Goal: Transaction & Acquisition: Purchase product/service

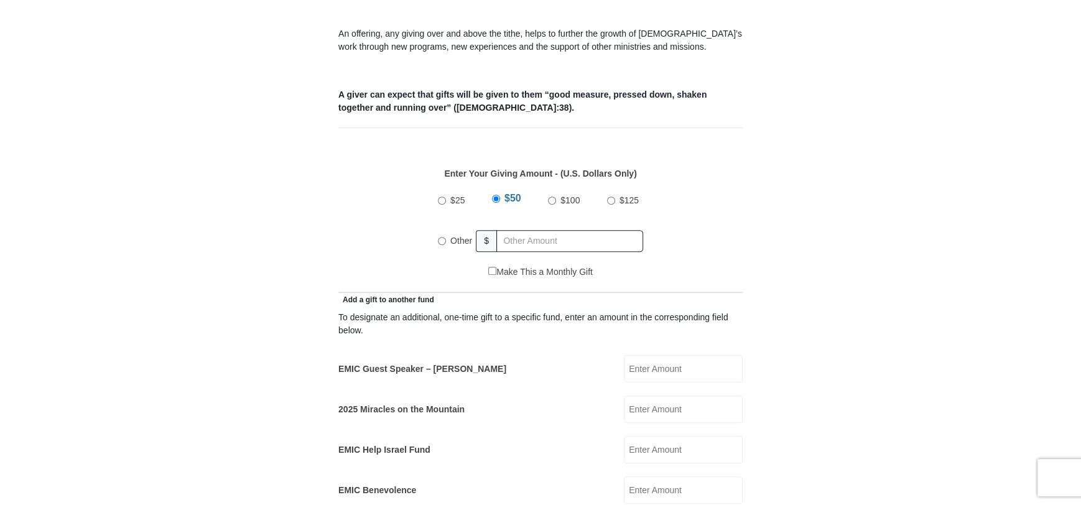
scroll to position [503, 0]
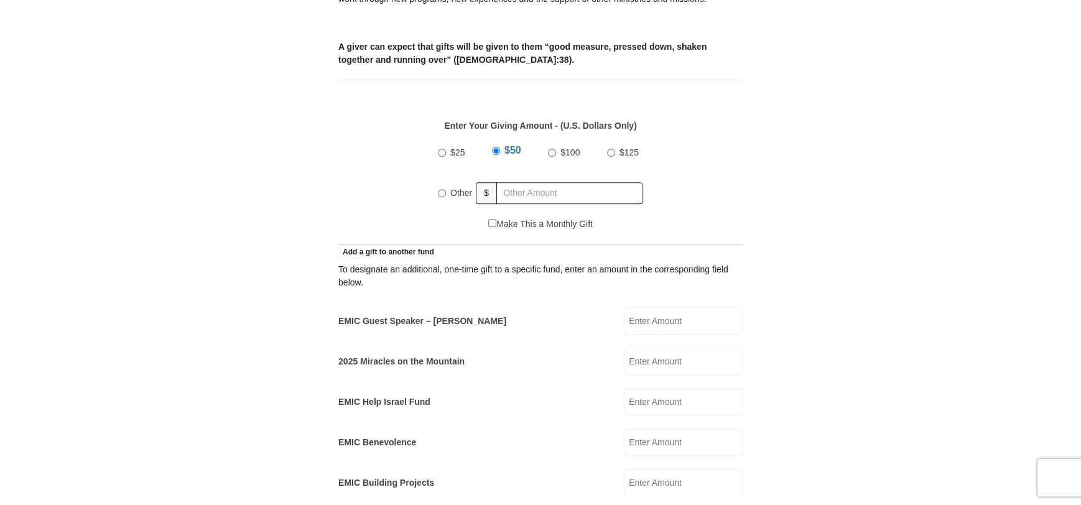
click at [306, 299] on input "EMIC Guest Speaker – [PERSON_NAME]" at bounding box center [683, 320] width 119 height 27
type input "600."
click at [306, 182] on input "text" at bounding box center [570, 193] width 147 height 22
radio input "true"
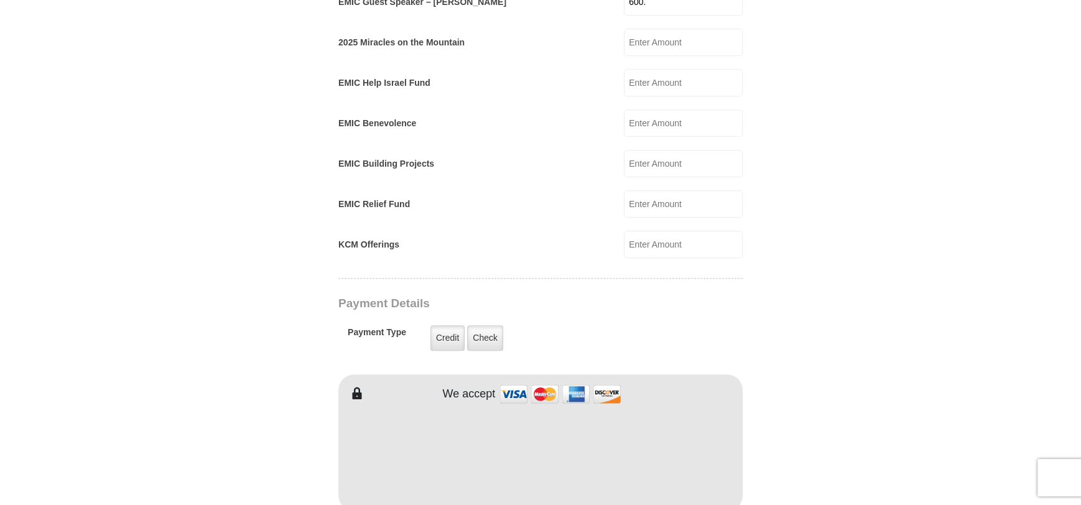
scroll to position [838, 0]
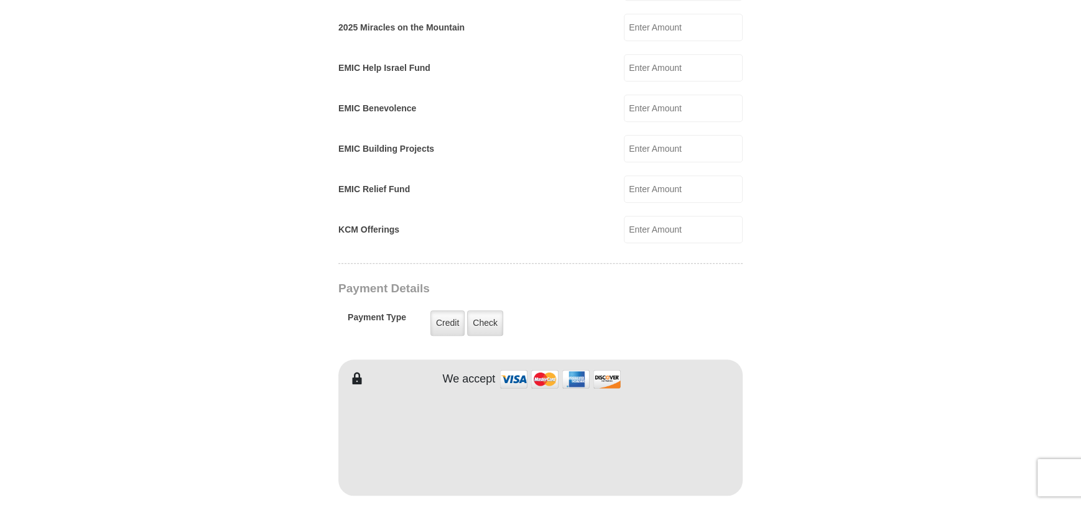
type input "0.00"
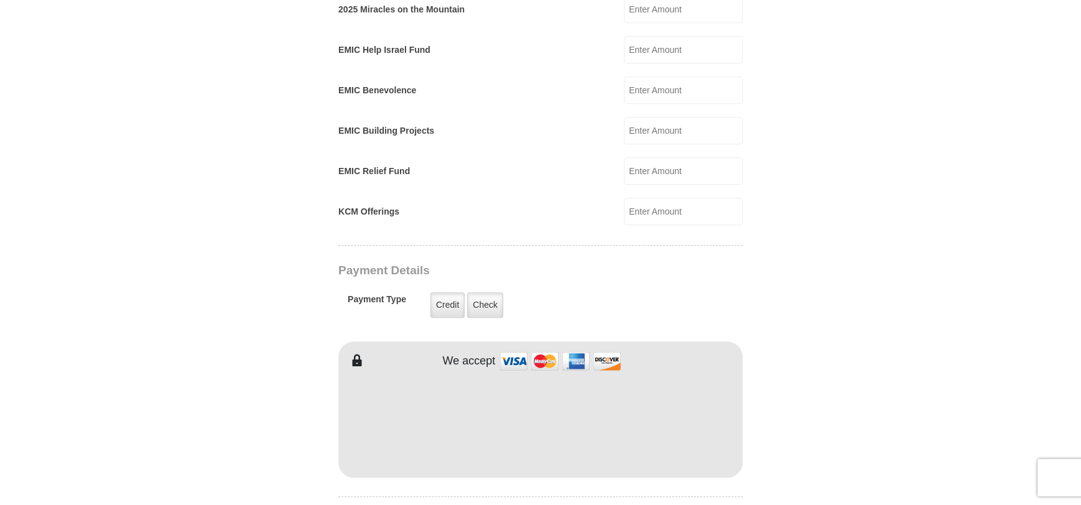
scroll to position [918, 0]
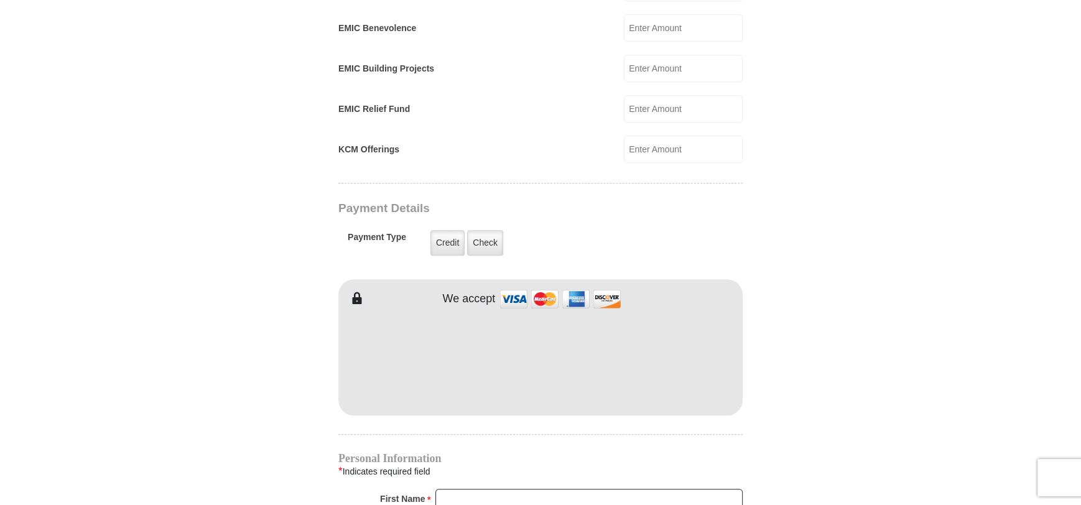
click at [306, 136] on div "KCM Offerings KCM Offerings Amount must be a valid number Make This a Monthly G…" at bounding box center [540, 149] width 404 height 27
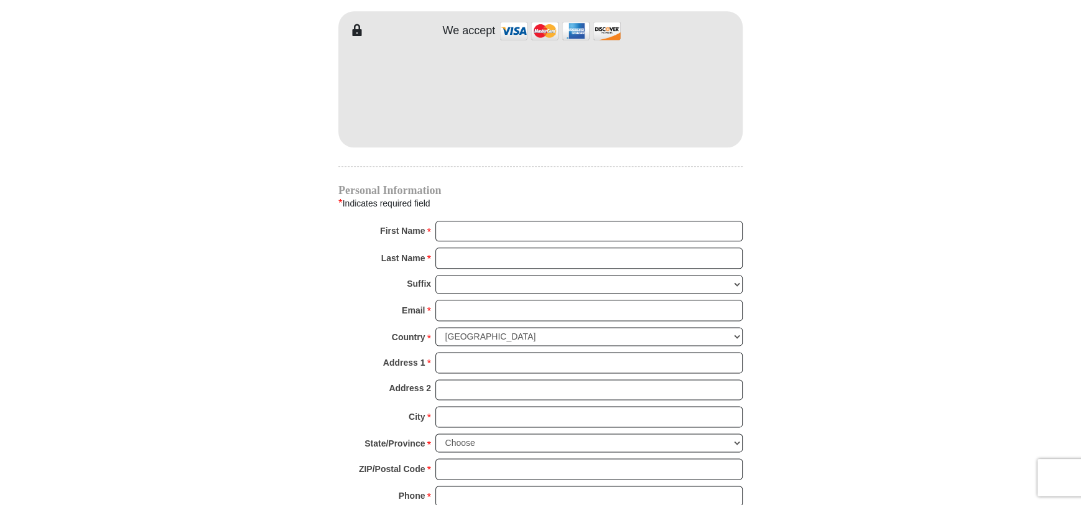
scroll to position [1191, 0]
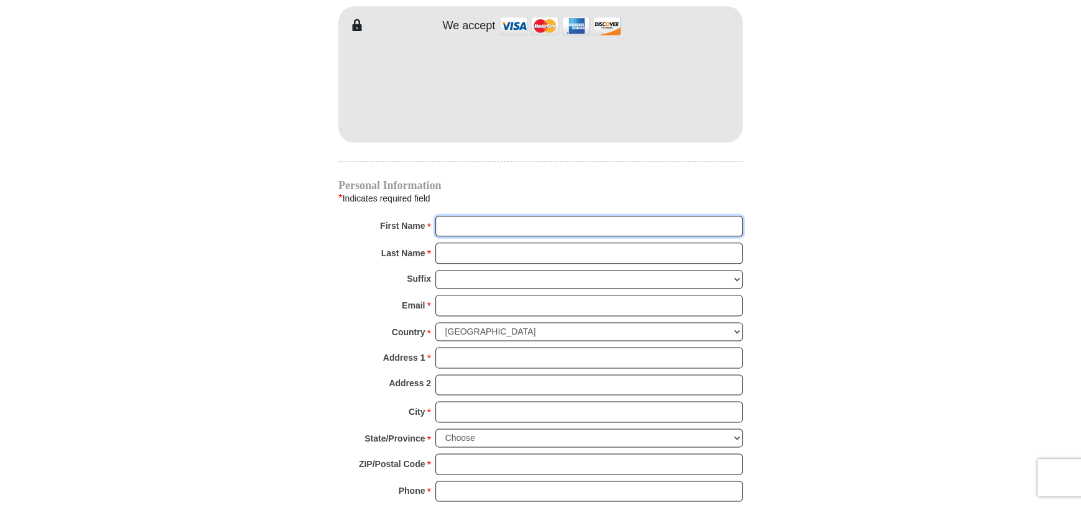
click at [306, 216] on input "First Name *" at bounding box center [589, 226] width 307 height 21
type input "[PERSON_NAME]"
type input "[EMAIL_ADDRESS][DOMAIN_NAME]"
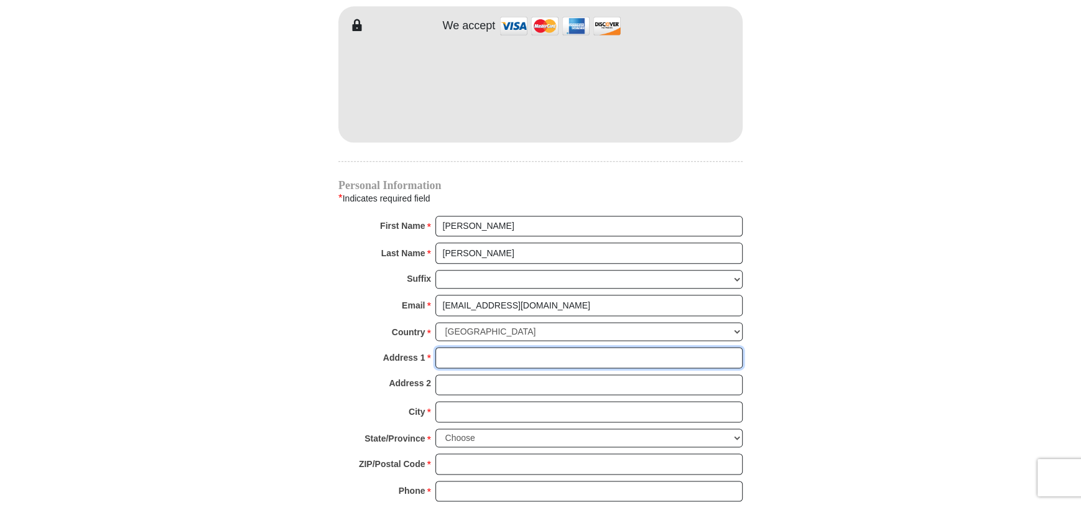
type input "PO Box 118383"
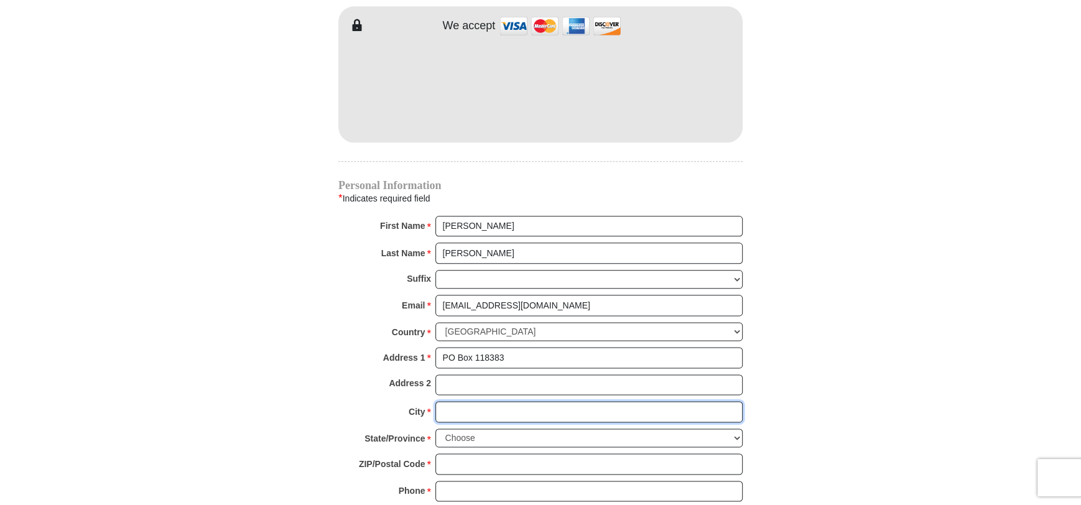
type input "Carrollton"
select select "[GEOGRAPHIC_DATA]"
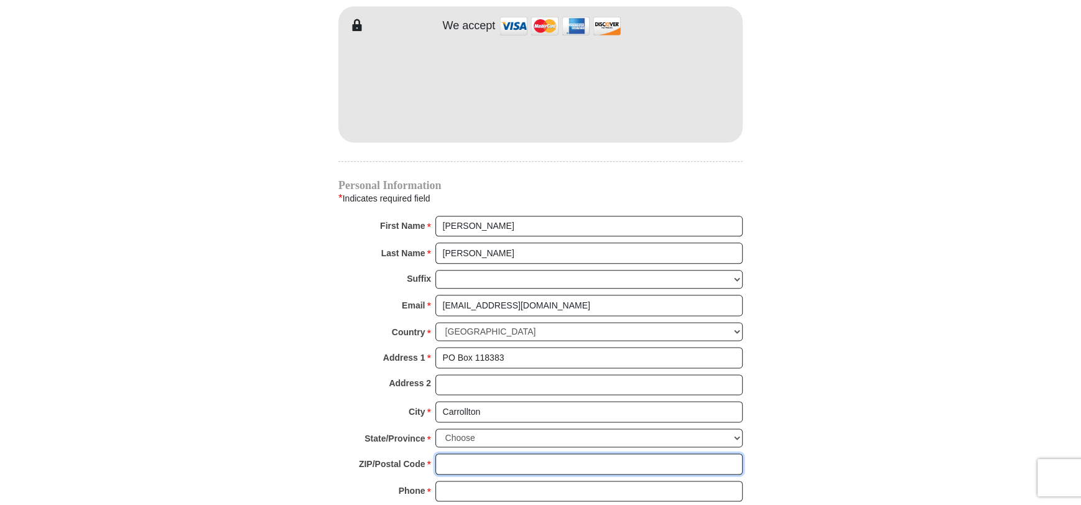
type input "75011"
type input "2147631576"
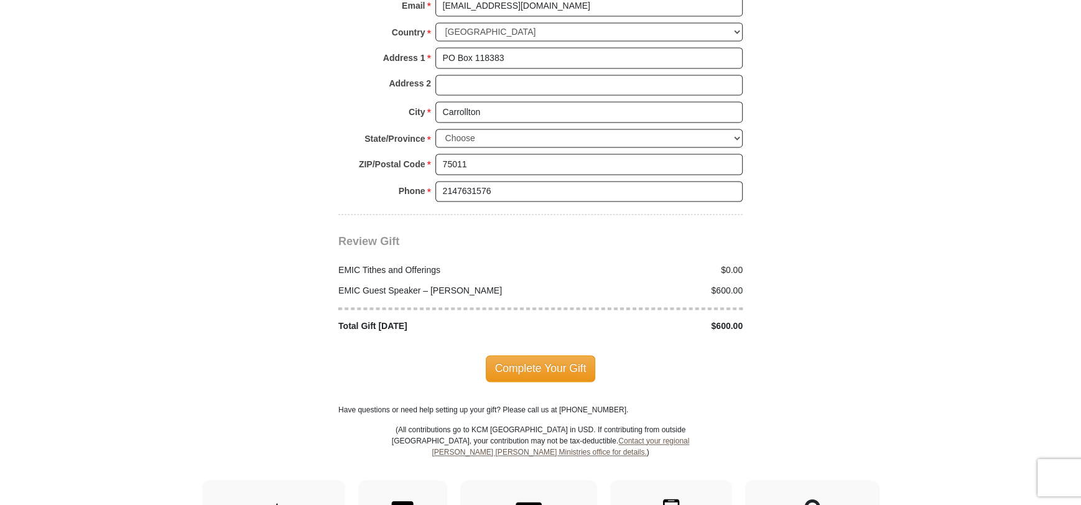
scroll to position [1537, 0]
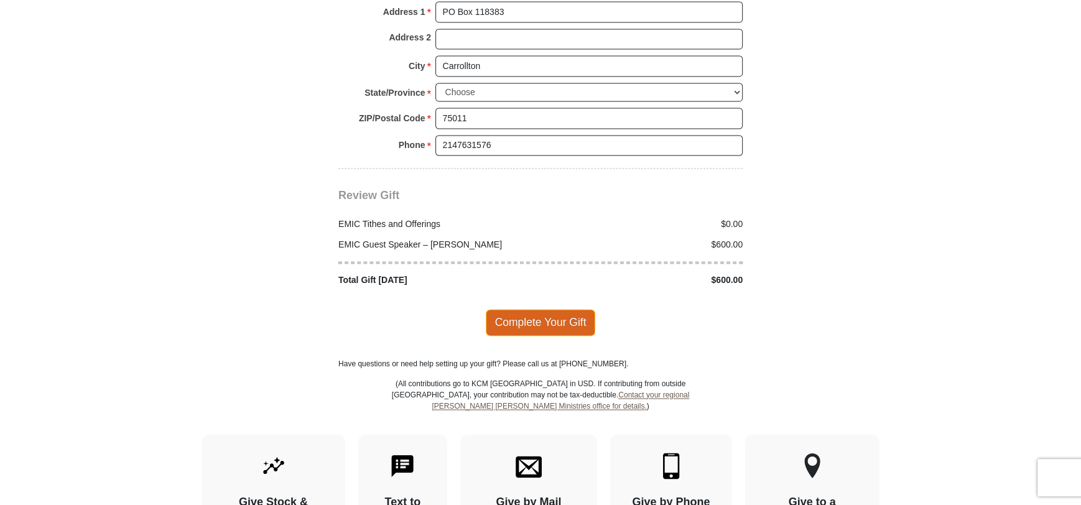
click at [306, 299] on span "Complete Your Gift" at bounding box center [541, 322] width 110 height 26
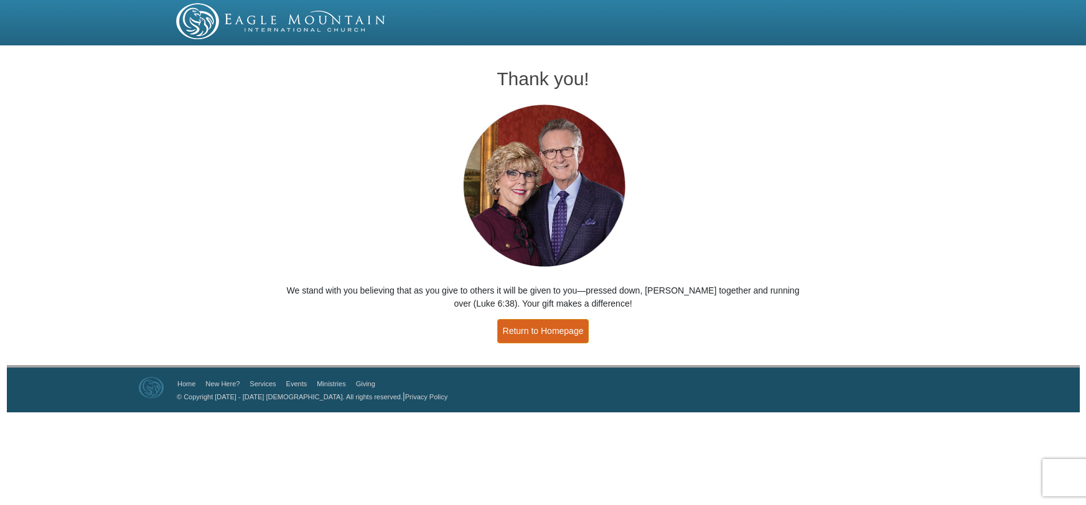
click at [561, 331] on link "Return to Homepage" at bounding box center [543, 331] width 92 height 24
